Goal: Information Seeking & Learning: Check status

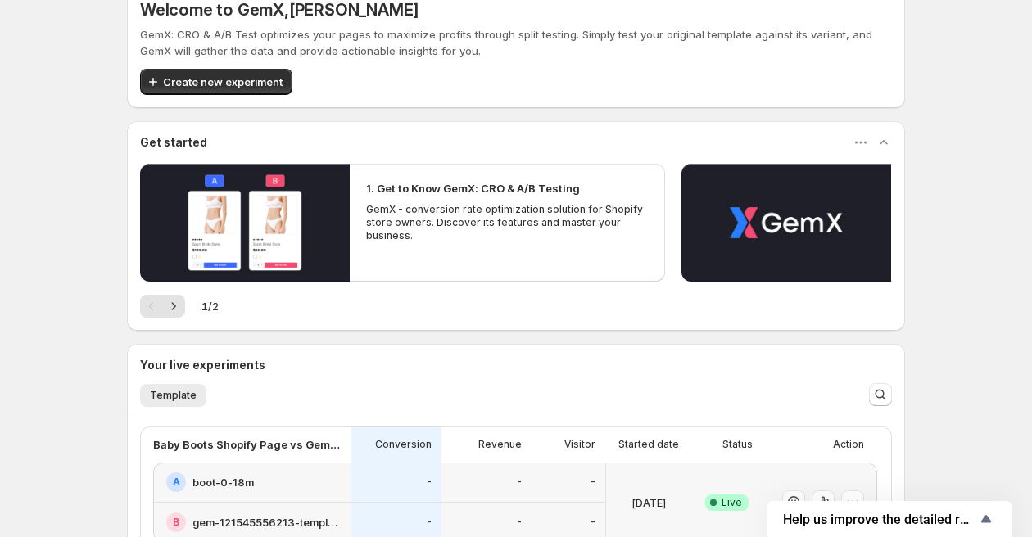
scroll to position [40, 0]
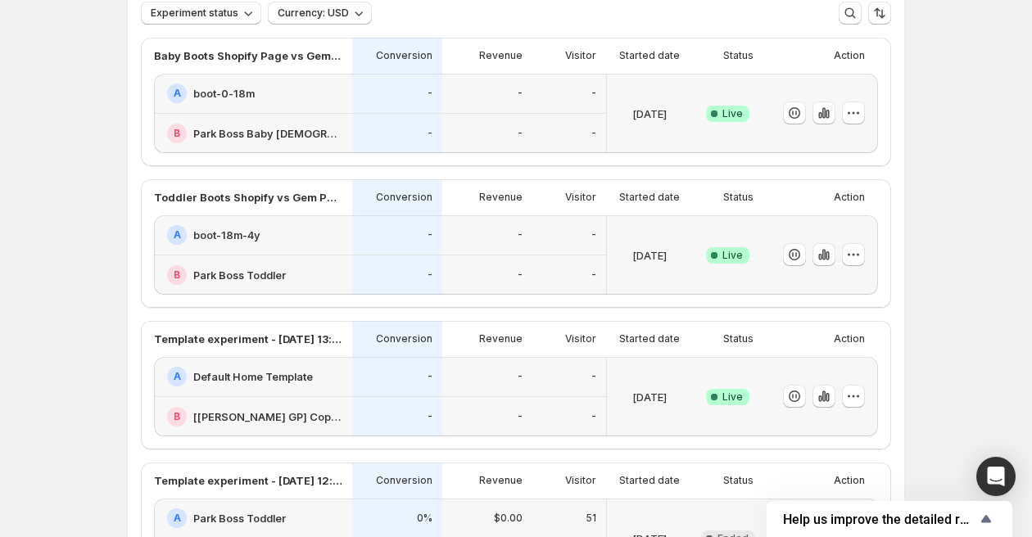
scroll to position [116, 0]
click at [828, 112] on icon "button" at bounding box center [827, 115] width 3 height 9
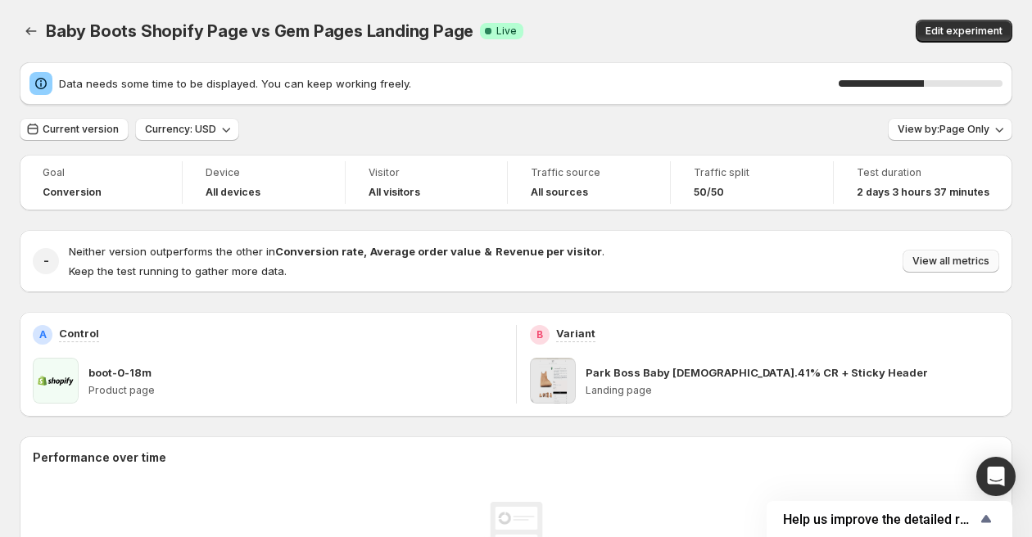
click at [967, 256] on span "View all metrics" at bounding box center [951, 261] width 77 height 13
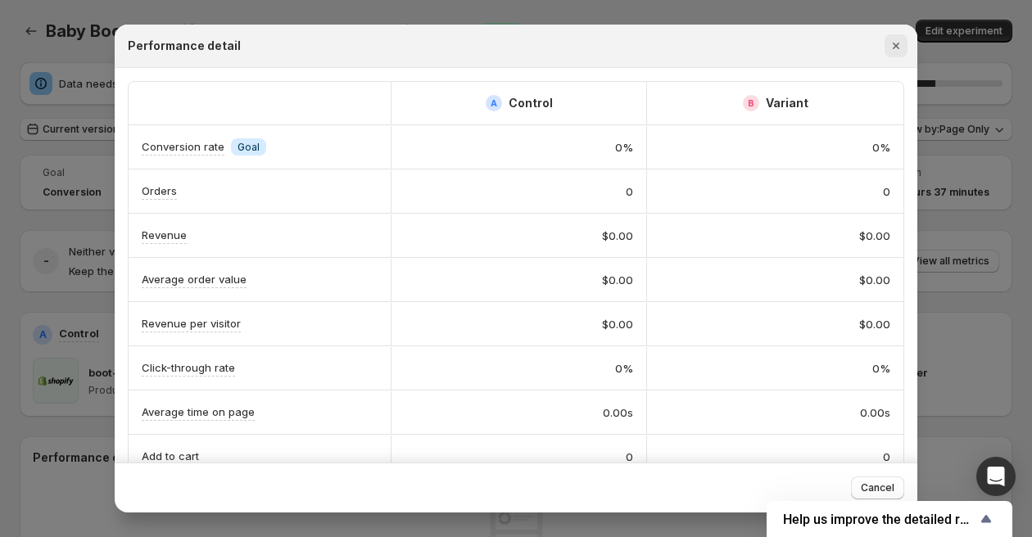
click at [900, 41] on icon "Close" at bounding box center [896, 46] width 16 height 16
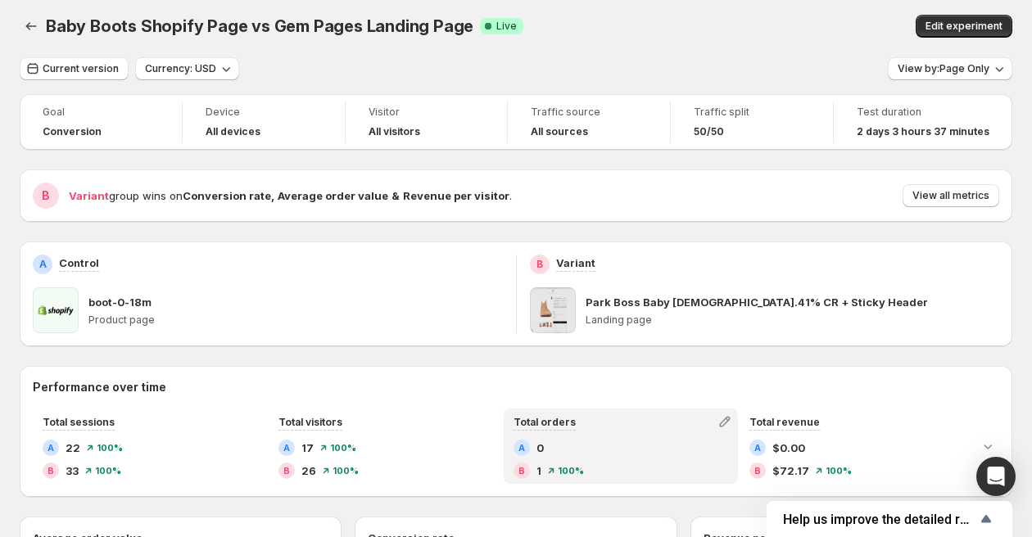
scroll to position [8, 0]
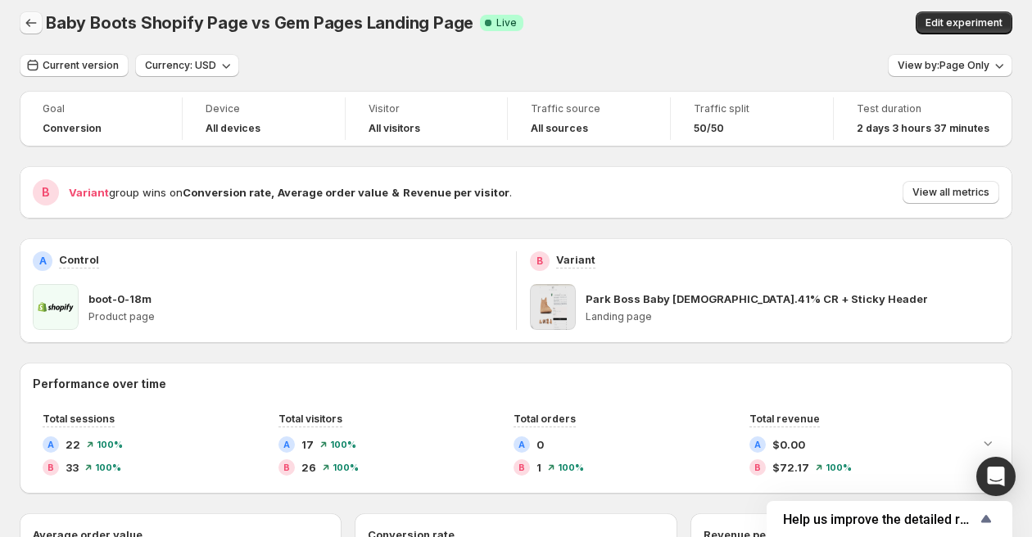
click at [34, 20] on icon "Back" at bounding box center [31, 23] width 16 height 16
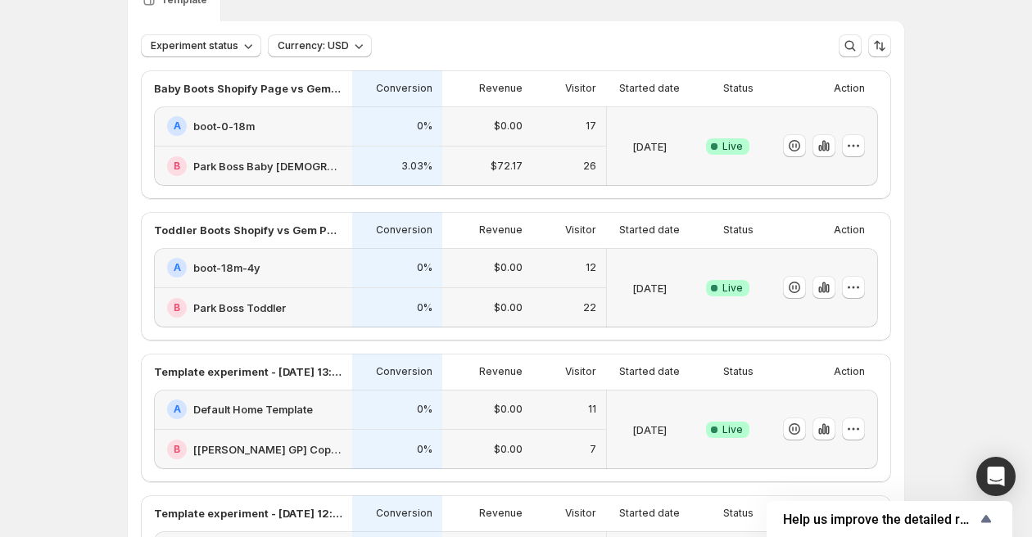
scroll to position [88, 0]
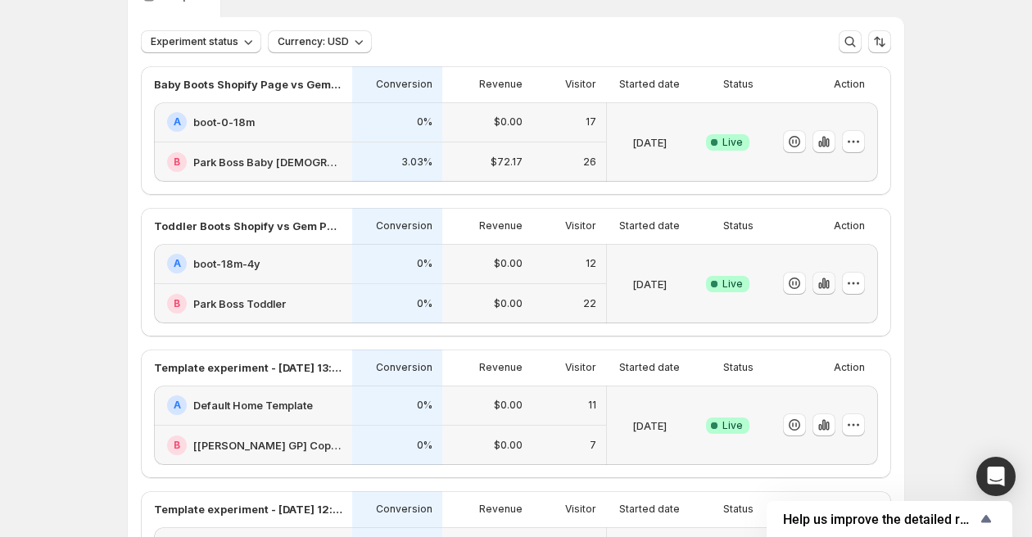
click at [818, 276] on icon "button" at bounding box center [824, 283] width 16 height 16
